Goal: Find specific page/section: Find specific page/section

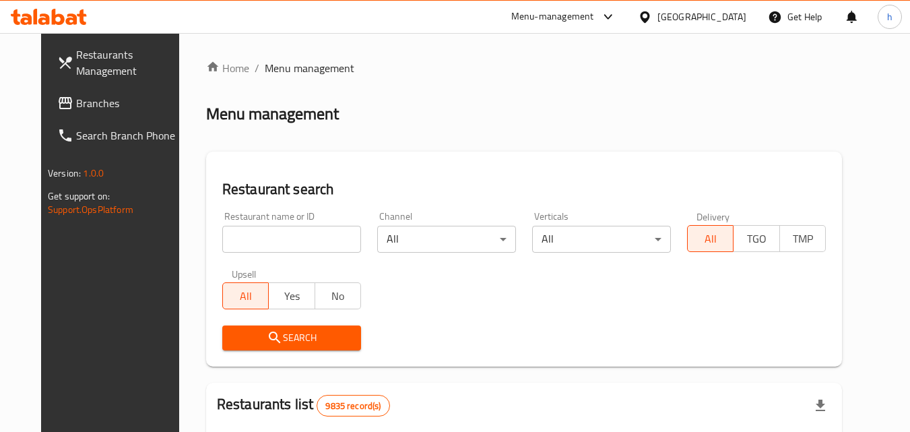
click at [722, 21] on div "Kuwait" at bounding box center [701, 16] width 89 height 15
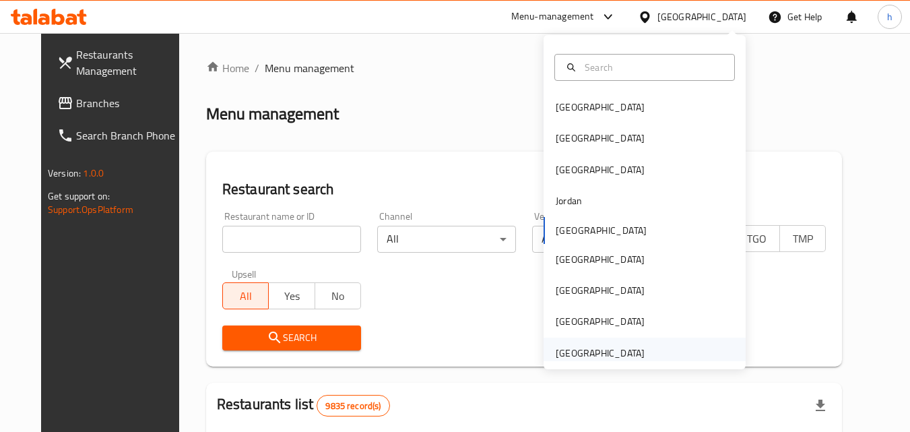
click at [576, 357] on div "[GEOGRAPHIC_DATA]" at bounding box center [599, 352] width 89 height 15
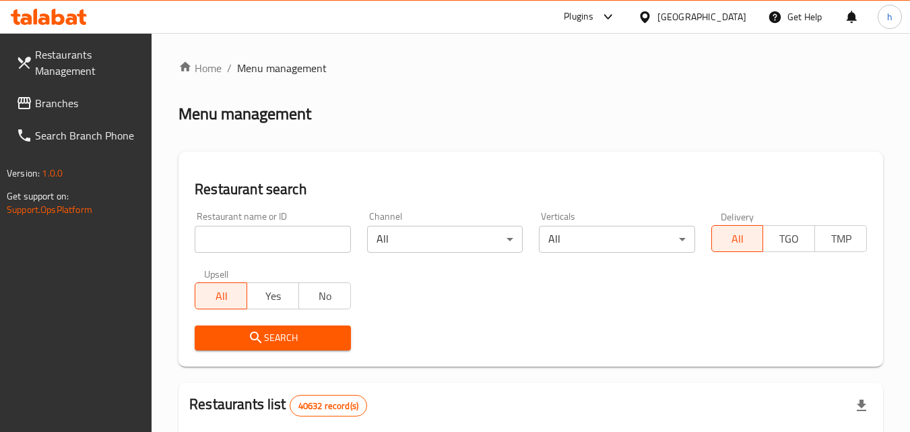
click at [70, 104] on span "Branches" at bounding box center [88, 103] width 106 height 16
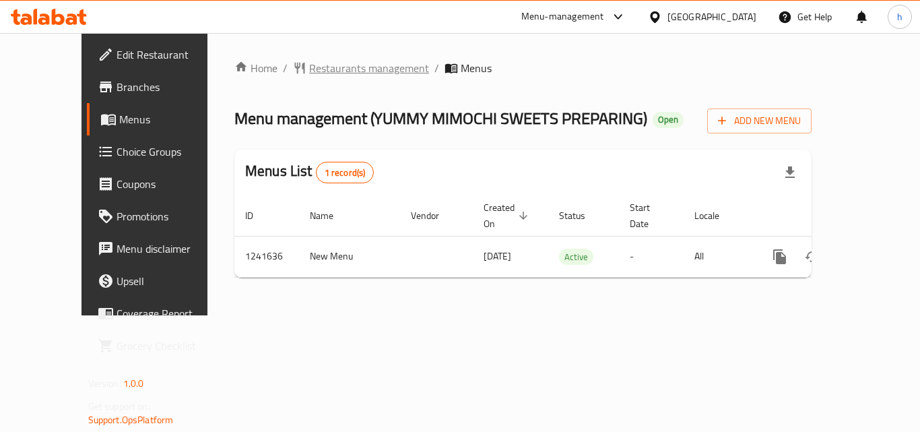
click at [343, 68] on span "Restaurants management" at bounding box center [369, 68] width 120 height 16
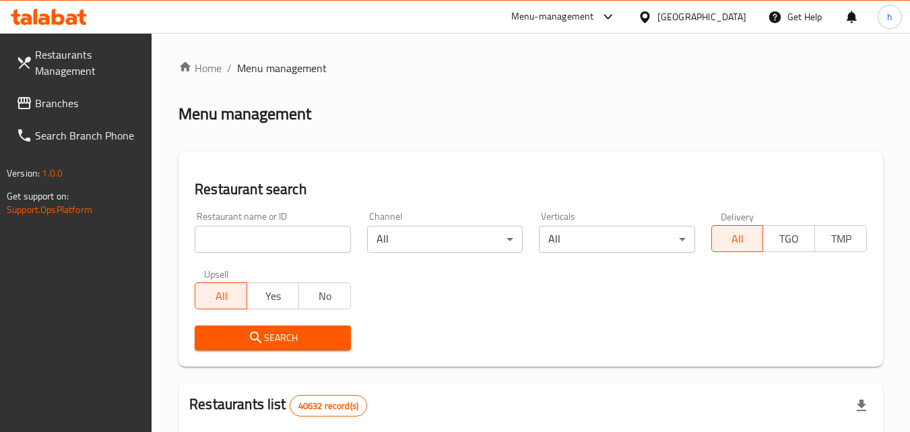
click at [276, 239] on input "search" at bounding box center [273, 239] width 156 height 27
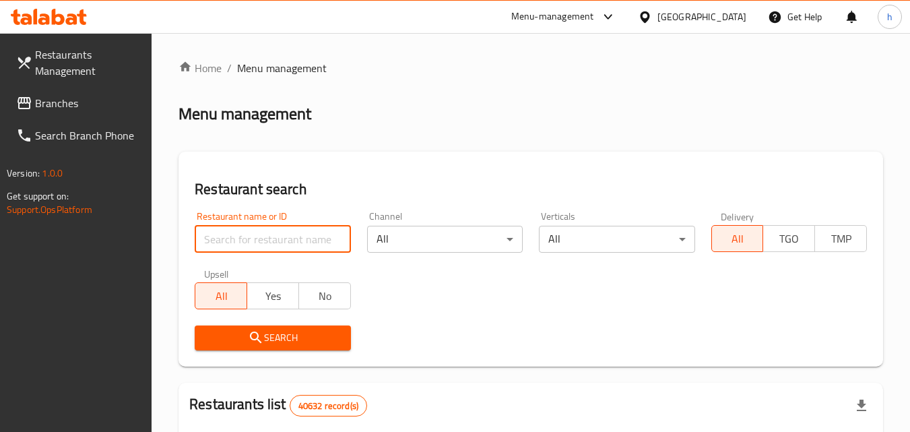
paste input "680777"
type input "680777"
click button "Search" at bounding box center [273, 337] width 156 height 25
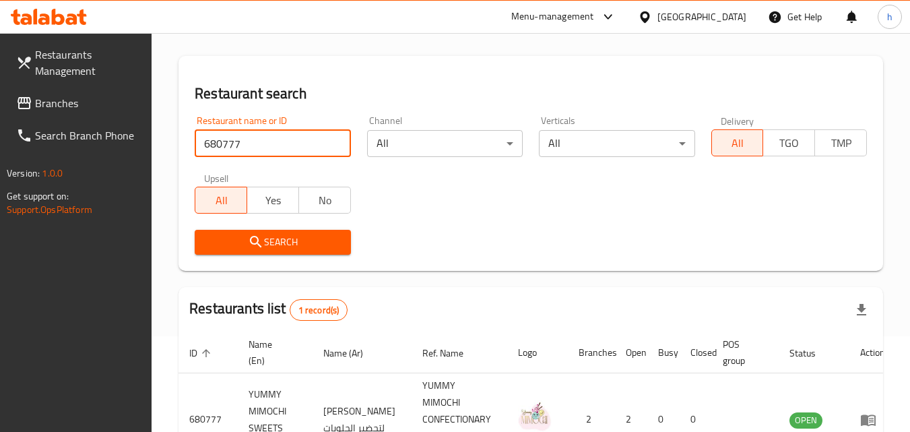
scroll to position [186, 0]
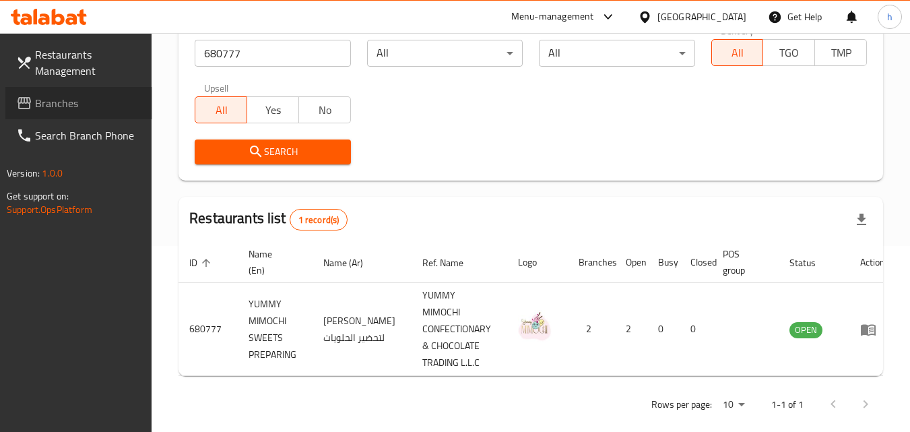
click at [53, 105] on span "Branches" at bounding box center [88, 103] width 106 height 16
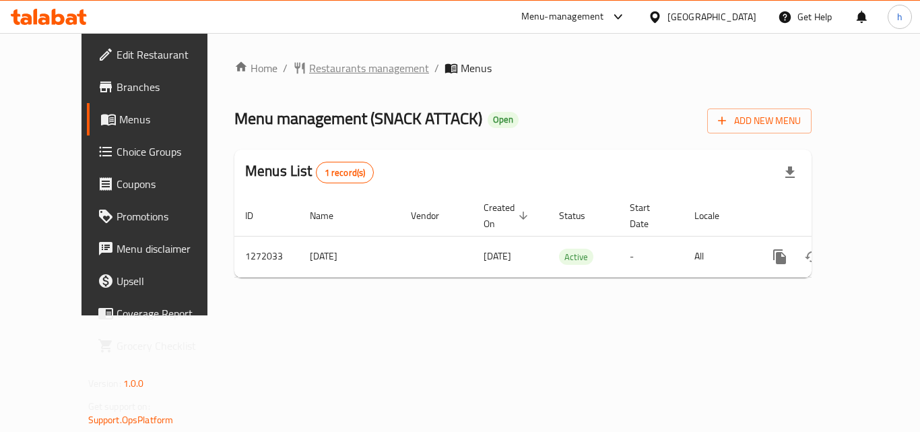
click at [344, 71] on span "Restaurants management" at bounding box center [369, 68] width 120 height 16
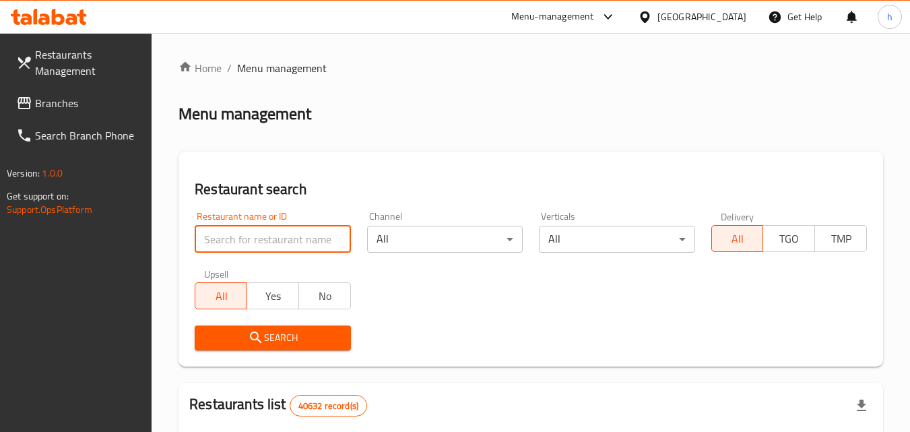
click at [280, 245] on input "search" at bounding box center [273, 239] width 156 height 27
paste input "690082"
type input "690082"
click button "Search" at bounding box center [273, 337] width 156 height 25
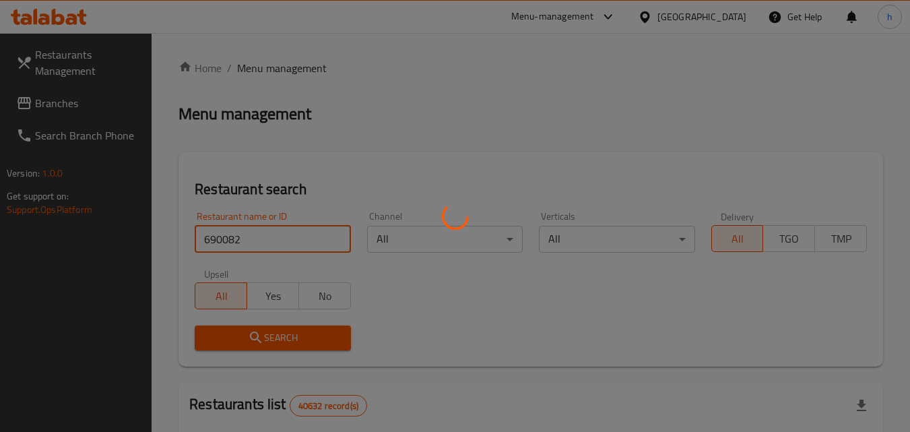
click button "Search" at bounding box center [273, 337] width 156 height 25
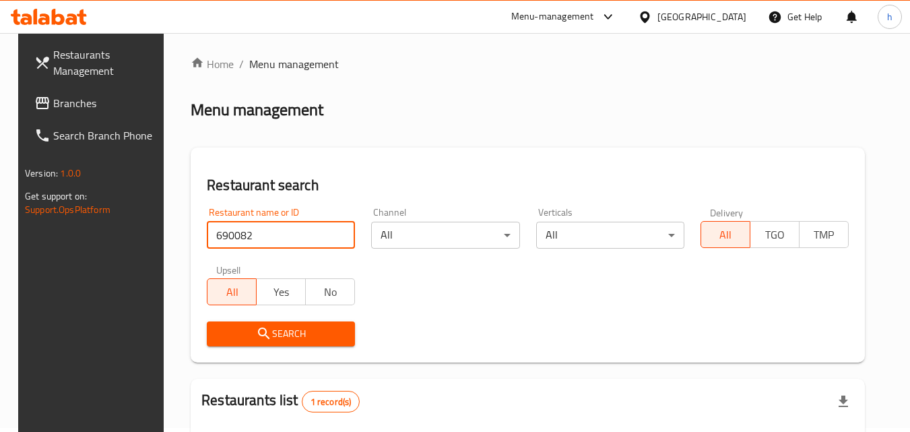
scroll to position [169, 0]
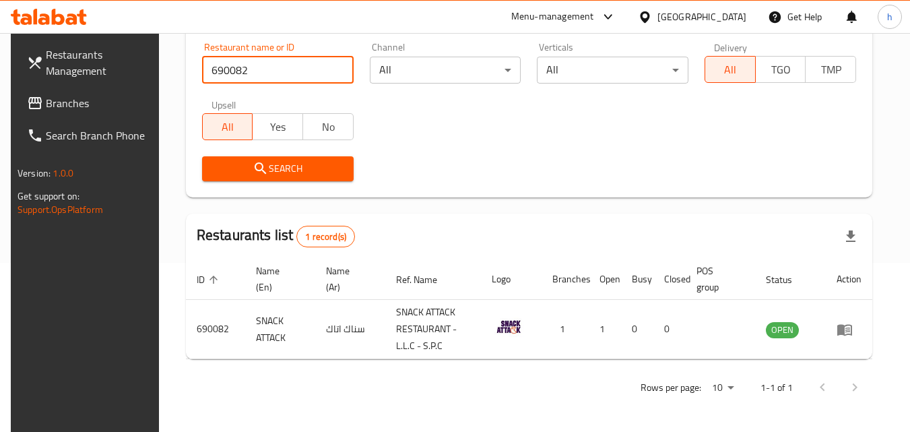
click at [713, 13] on div "[GEOGRAPHIC_DATA]" at bounding box center [701, 16] width 89 height 15
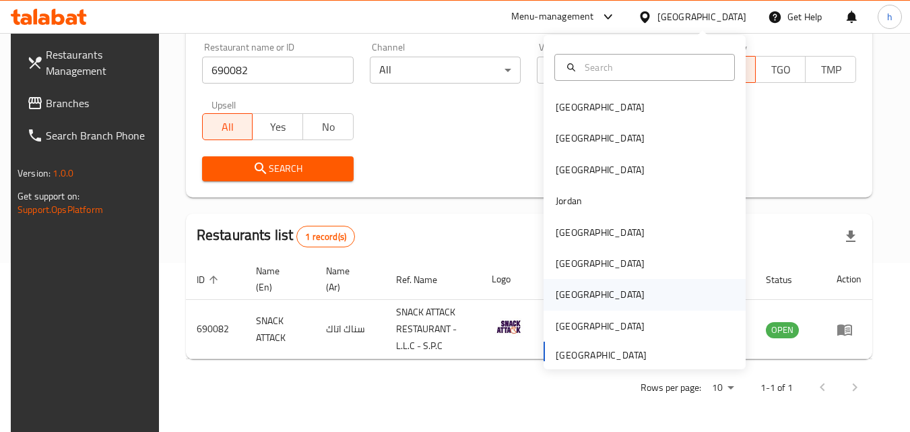
click at [562, 283] on div "[GEOGRAPHIC_DATA]" at bounding box center [600, 294] width 110 height 31
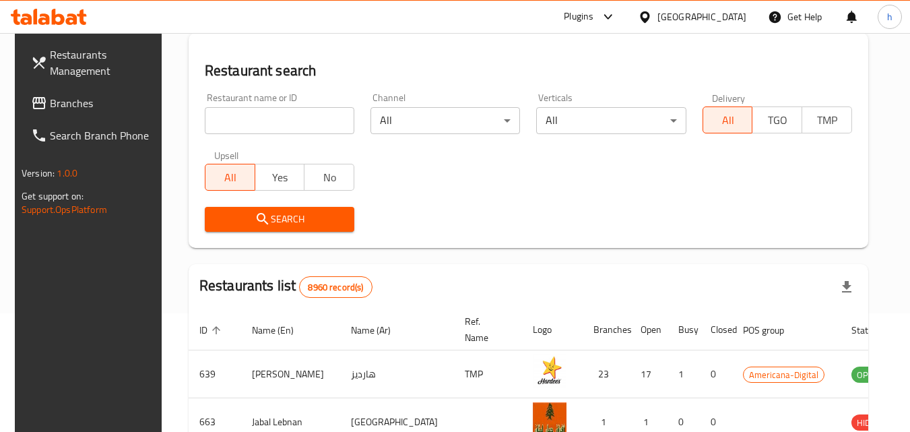
scroll to position [169, 0]
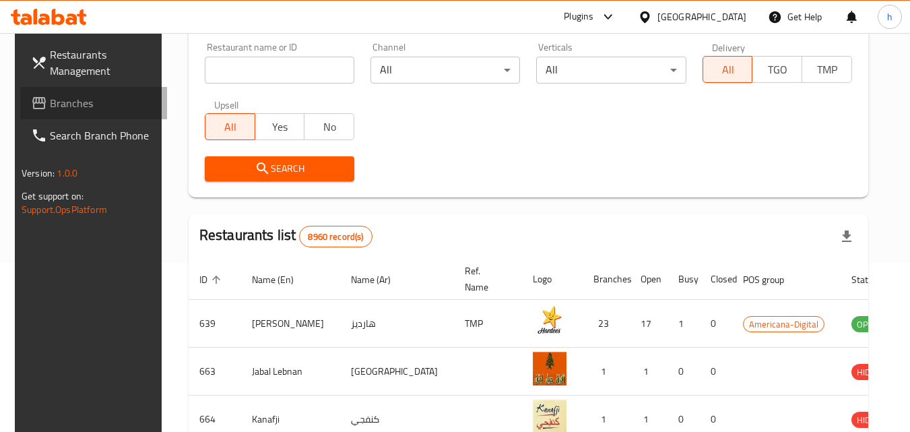
click at [72, 107] on span "Branches" at bounding box center [103, 103] width 106 height 16
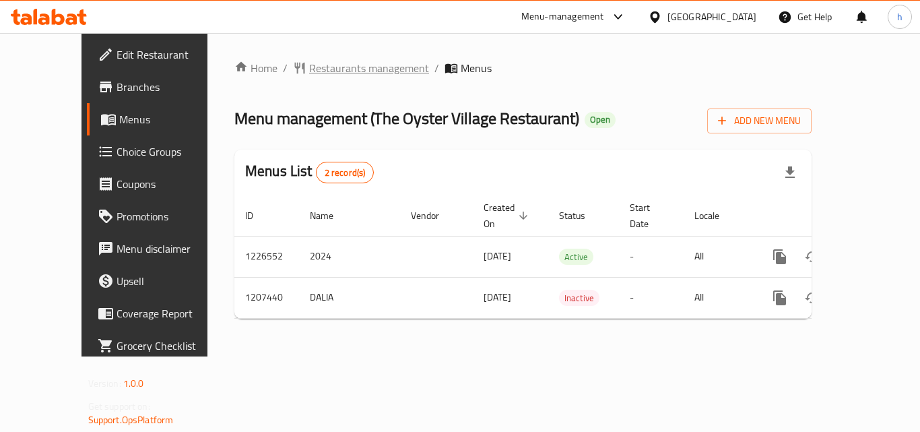
click at [323, 71] on span "Restaurants management" at bounding box center [369, 68] width 120 height 16
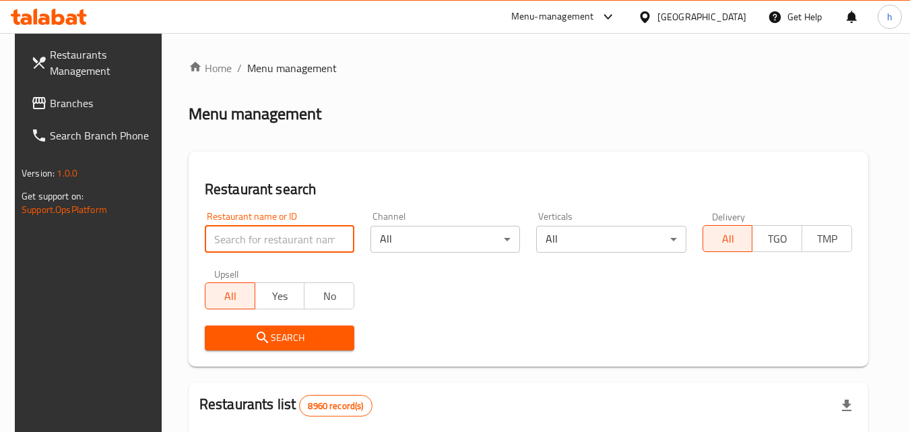
click at [302, 238] on input "search" at bounding box center [279, 239] width 149 height 27
paste input "670708"
type input "670708"
click button "Search" at bounding box center [279, 337] width 149 height 25
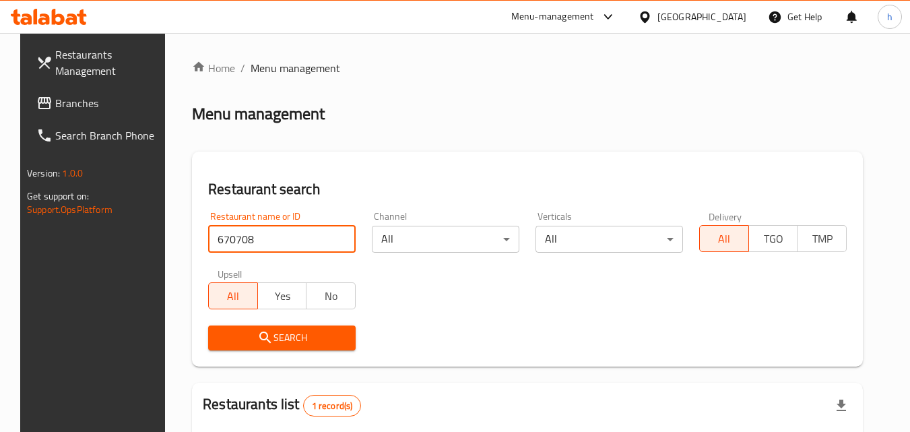
click at [269, 345] on span "Search" at bounding box center [282, 337] width 126 height 17
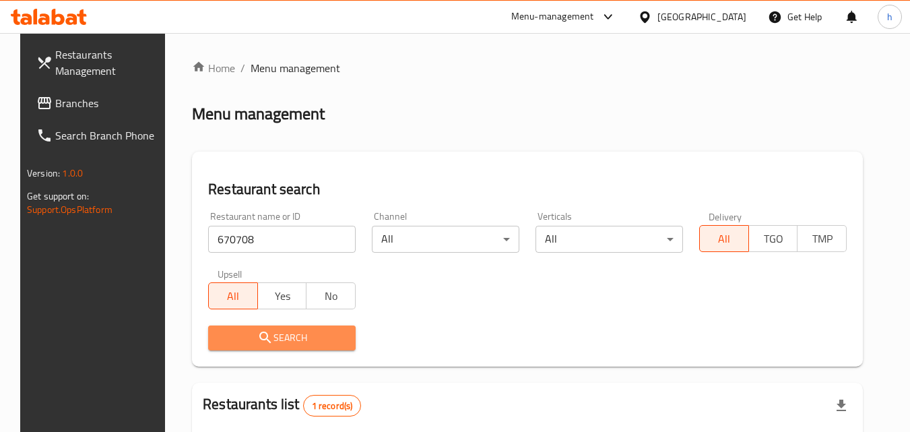
click at [269, 345] on span "Search" at bounding box center [282, 337] width 126 height 17
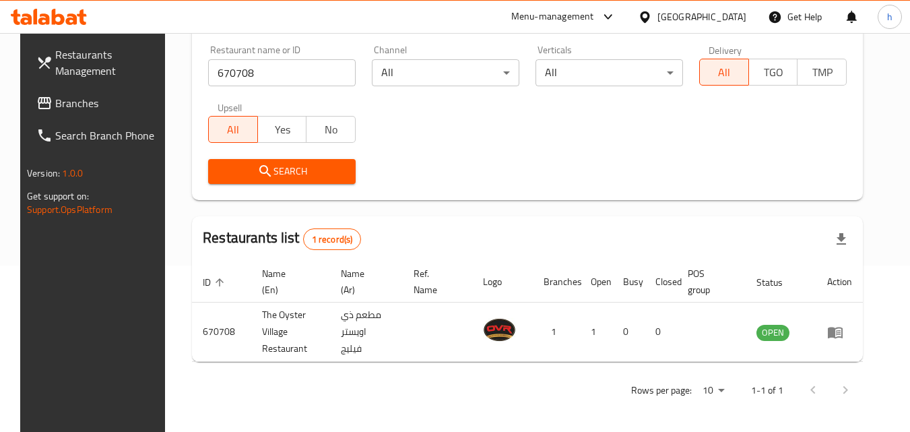
scroll to position [169, 0]
